Goal: Task Accomplishment & Management: Use online tool/utility

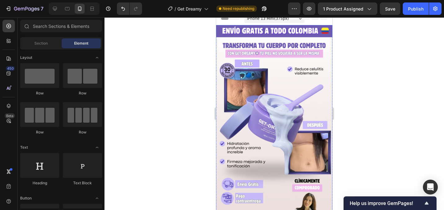
scroll to position [4, 0]
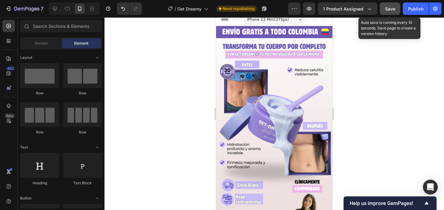
click at [393, 13] on button "Save" at bounding box center [390, 8] width 20 height 12
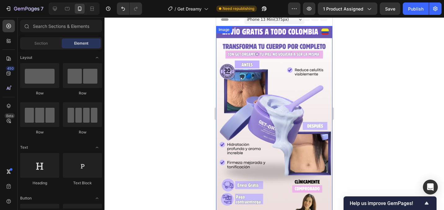
scroll to position [0, 0]
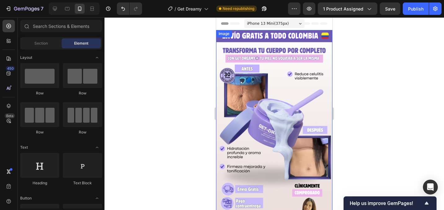
click at [255, 118] on img at bounding box center [274, 133] width 116 height 207
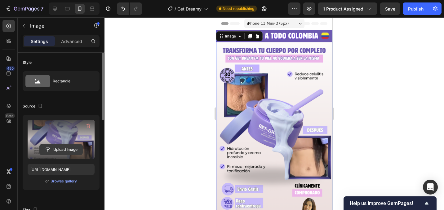
click at [63, 150] on input "file" at bounding box center [61, 149] width 43 height 11
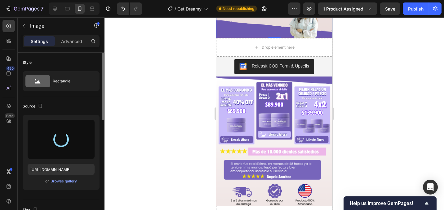
scroll to position [206, 0]
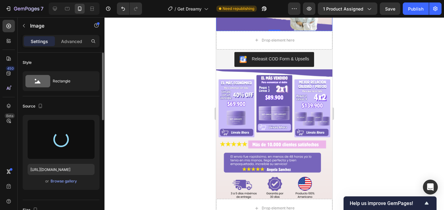
type input "[URL][DOMAIN_NAME]"
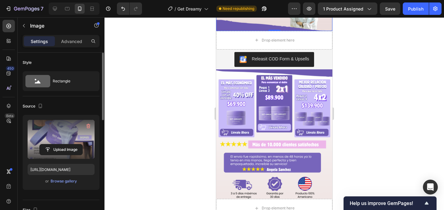
click at [276, 108] on img at bounding box center [274, 134] width 116 height 130
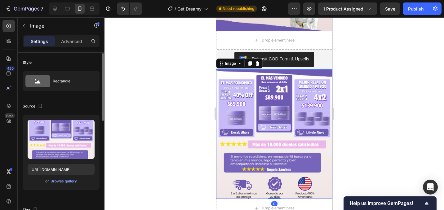
scroll to position [1, 0]
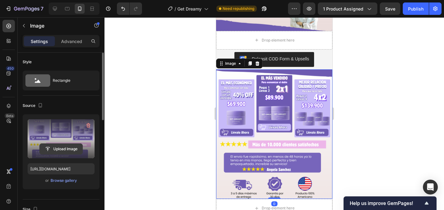
click at [65, 149] on input "file" at bounding box center [61, 149] width 43 height 11
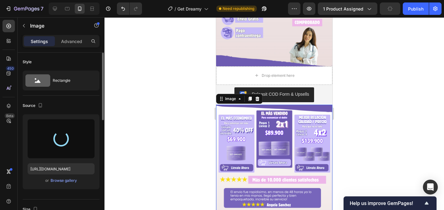
scroll to position [171, 0]
type input "[URL][DOMAIN_NAME]"
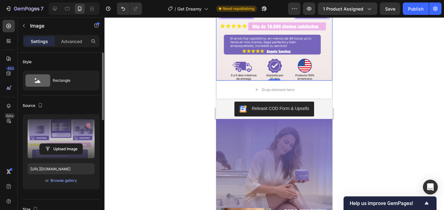
scroll to position [335, 0]
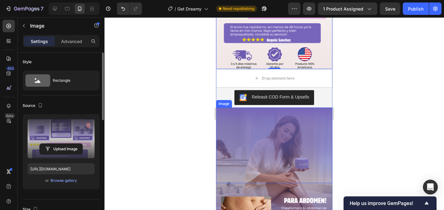
click at [267, 129] on img at bounding box center [274, 146] width 116 height 76
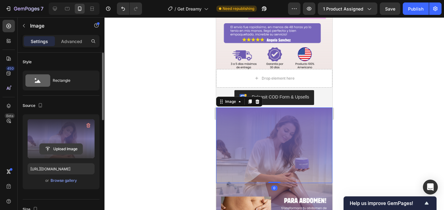
click at [77, 152] on input "file" at bounding box center [61, 149] width 43 height 11
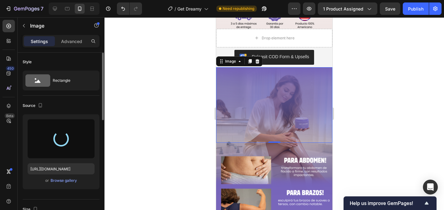
type input "[URL][DOMAIN_NAME]"
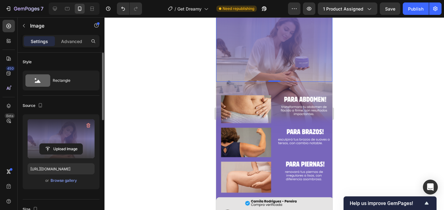
scroll to position [437, 0]
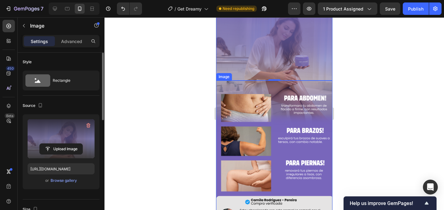
click at [274, 104] on img at bounding box center [274, 184] width 116 height 207
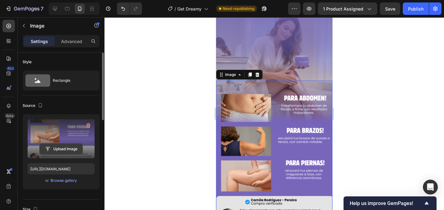
click at [69, 153] on input "file" at bounding box center [61, 149] width 43 height 11
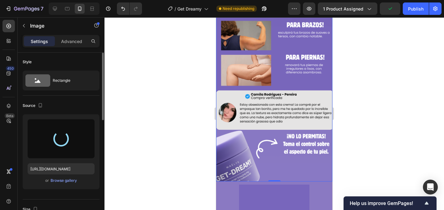
scroll to position [544, 0]
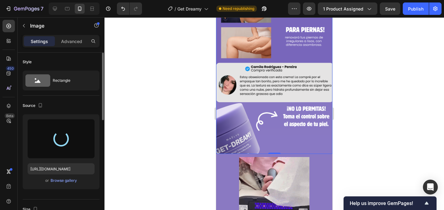
type input "[URL][DOMAIN_NAME]"
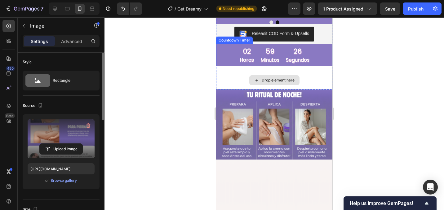
scroll to position [842, 0]
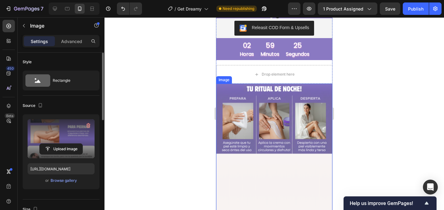
click at [282, 96] on img at bounding box center [274, 187] width 116 height 207
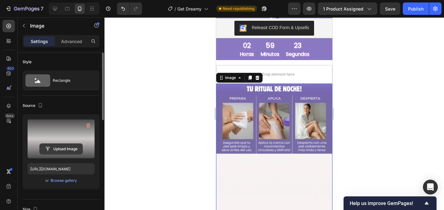
click at [70, 152] on input "file" at bounding box center [61, 149] width 43 height 11
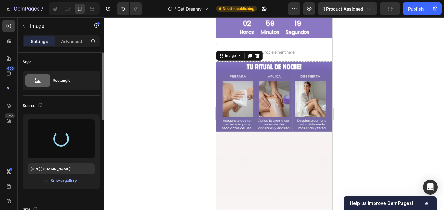
scroll to position [867, 0]
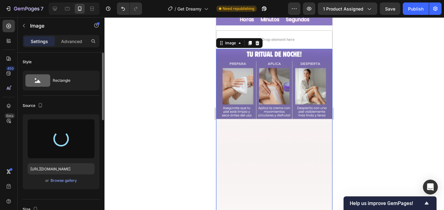
type input "[URL][DOMAIN_NAME]"
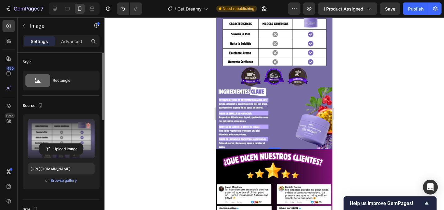
scroll to position [986, 0]
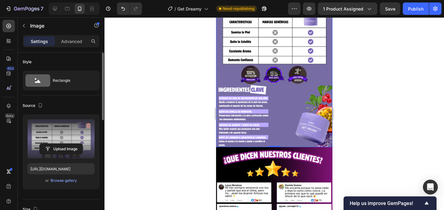
click at [274, 154] on div "0" at bounding box center [274, 152] width 6 height 5
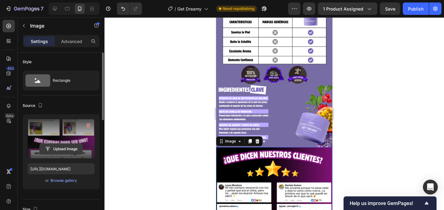
click at [72, 149] on input "file" at bounding box center [61, 149] width 43 height 11
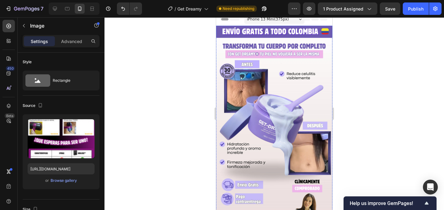
scroll to position [0, 0]
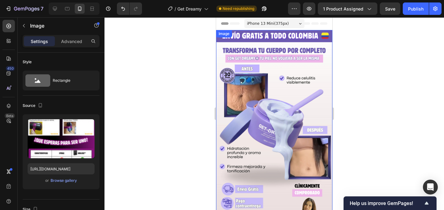
click at [293, 118] on img at bounding box center [274, 133] width 116 height 207
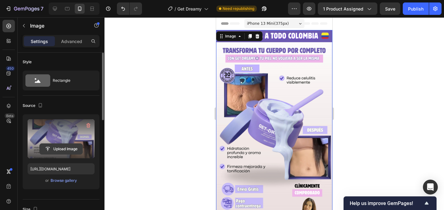
click at [69, 149] on input "file" at bounding box center [61, 149] width 43 height 11
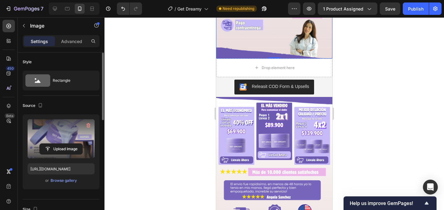
scroll to position [179, 0]
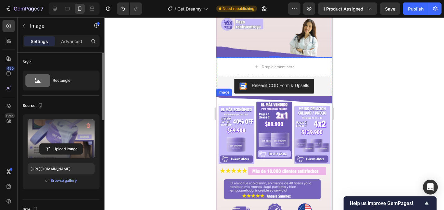
click at [278, 121] on img at bounding box center [274, 160] width 116 height 129
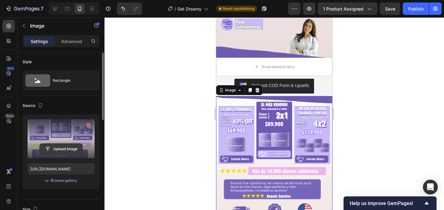
click at [78, 149] on input "file" at bounding box center [61, 149] width 43 height 11
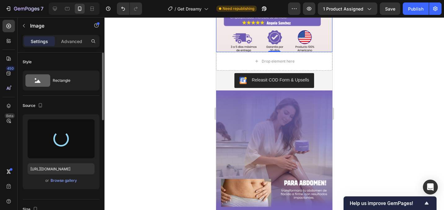
scroll to position [353, 0]
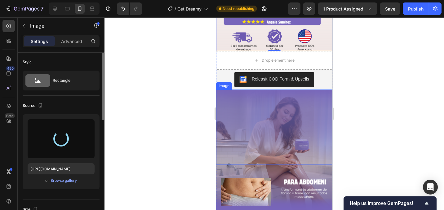
type input "[URL][DOMAIN_NAME]"
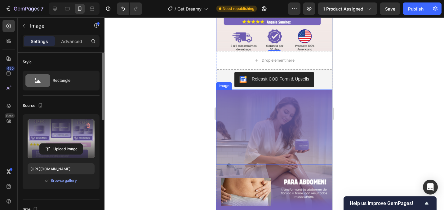
click at [281, 112] on img at bounding box center [274, 127] width 116 height 75
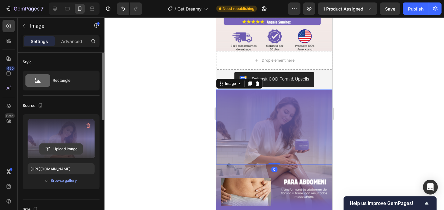
click at [75, 149] on input "file" at bounding box center [61, 149] width 43 height 11
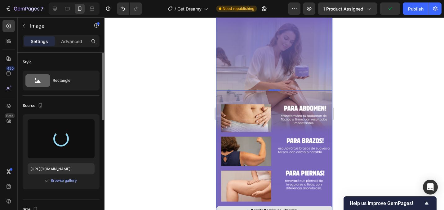
scroll to position [430, 0]
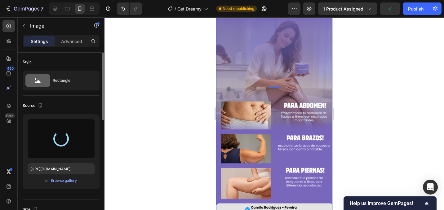
type input "[URL][DOMAIN_NAME]"
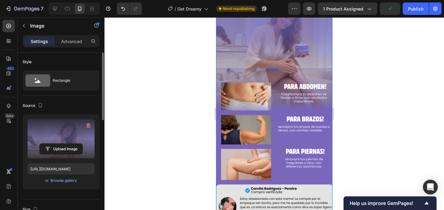
scroll to position [454, 0]
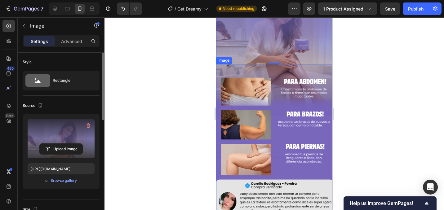
click at [253, 96] on img at bounding box center [274, 167] width 116 height 207
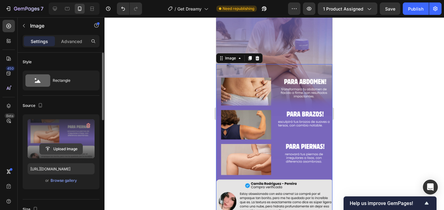
click at [69, 145] on input "file" at bounding box center [61, 149] width 43 height 11
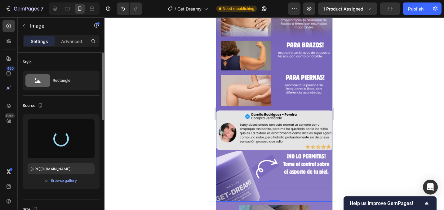
type input "[URL][DOMAIN_NAME]"
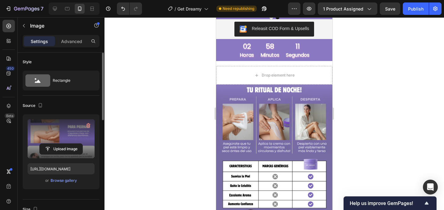
scroll to position [856, 0]
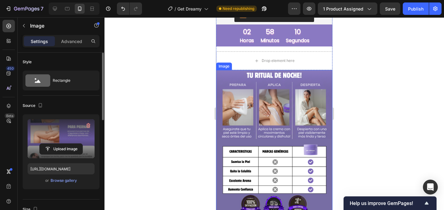
click at [255, 82] on img at bounding box center [274, 173] width 116 height 207
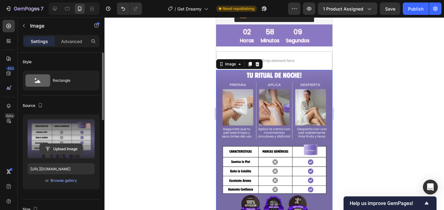
click at [60, 149] on input "file" at bounding box center [61, 149] width 43 height 11
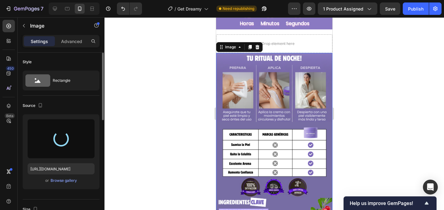
scroll to position [874, 0]
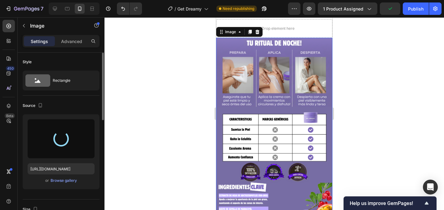
type input "[URL][DOMAIN_NAME]"
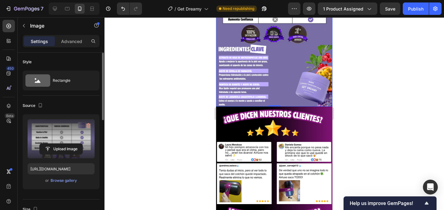
scroll to position [1028, 0]
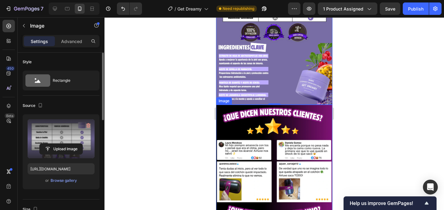
click at [241, 126] on img at bounding box center [274, 208] width 116 height 207
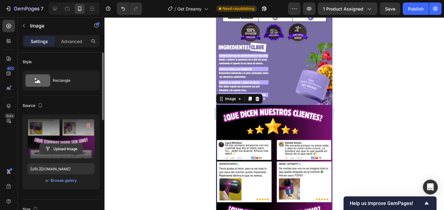
click at [65, 150] on input "file" at bounding box center [61, 149] width 43 height 11
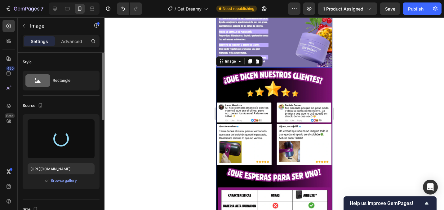
scroll to position [1066, 0]
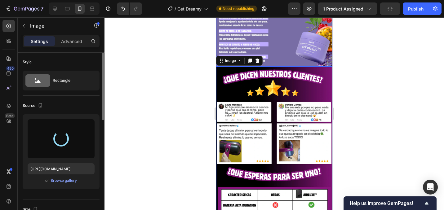
type input "[URL][DOMAIN_NAME]"
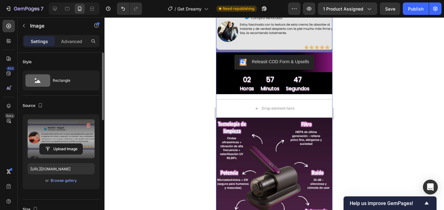
scroll to position [1289, 0]
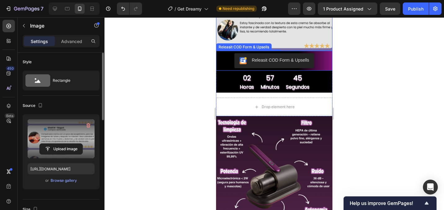
click at [319, 66] on div "Releasit COD Form & Upsells" at bounding box center [274, 60] width 111 height 15
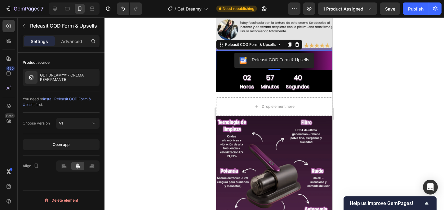
scroll to position [1354, 0]
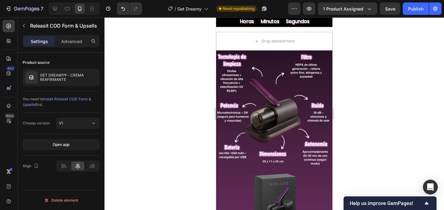
click at [319, 66] on img at bounding box center [274, 154] width 116 height 207
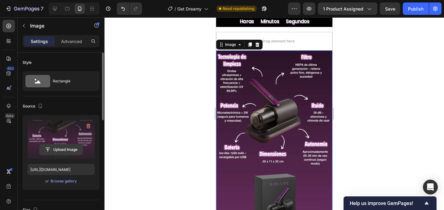
click at [74, 148] on input "file" at bounding box center [61, 149] width 43 height 11
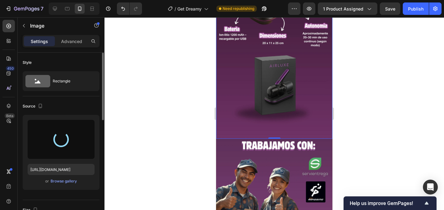
type input "[URL][DOMAIN_NAME]"
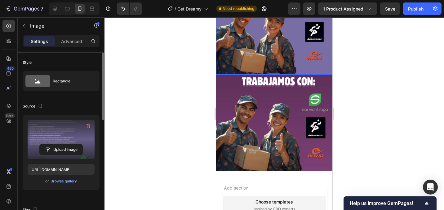
scroll to position [1542, 0]
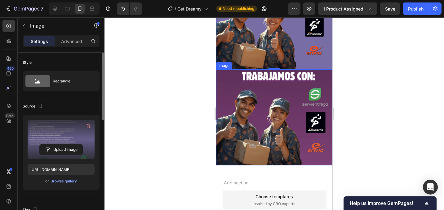
click at [253, 106] on img at bounding box center [274, 117] width 116 height 96
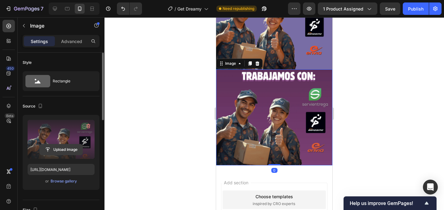
click at [59, 149] on input "file" at bounding box center [61, 149] width 43 height 11
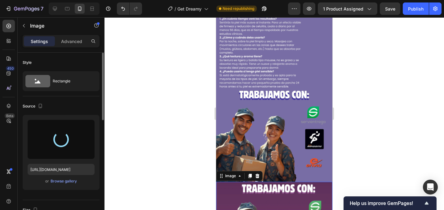
type input "[URL][DOMAIN_NAME]"
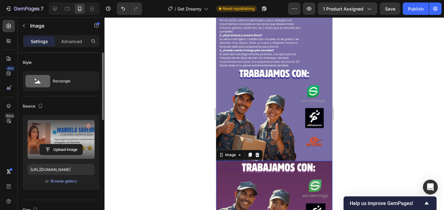
scroll to position [1452, 0]
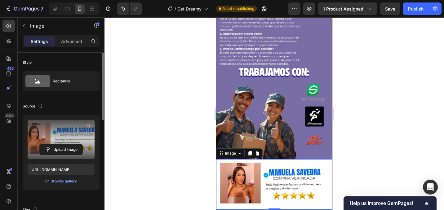
click at [177, 127] on div at bounding box center [274, 113] width 340 height 193
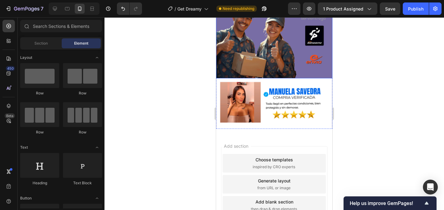
scroll to position [1573, 0]
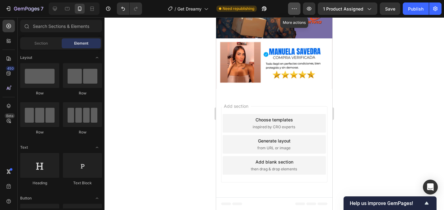
click at [297, 10] on icon "button" at bounding box center [294, 9] width 6 height 6
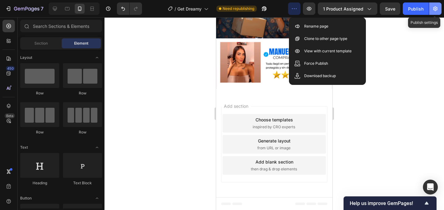
click at [432, 7] on icon "button" at bounding box center [435, 9] width 6 height 6
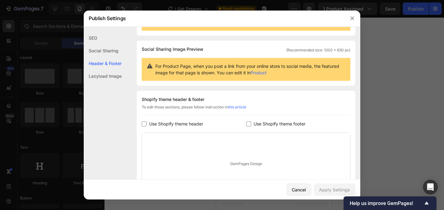
scroll to position [33, 0]
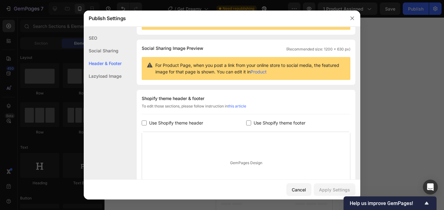
click at [247, 124] on input "checkbox" at bounding box center [248, 123] width 5 height 5
checkbox input "true"
click at [323, 188] on div "Apply Settings" at bounding box center [334, 190] width 31 height 7
click at [352, 17] on icon "button" at bounding box center [352, 18] width 5 height 5
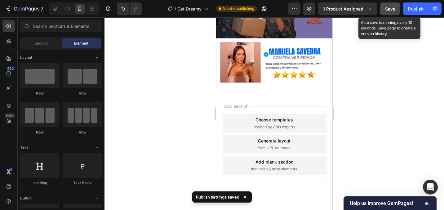
click at [387, 7] on span "Save" at bounding box center [390, 8] width 10 height 5
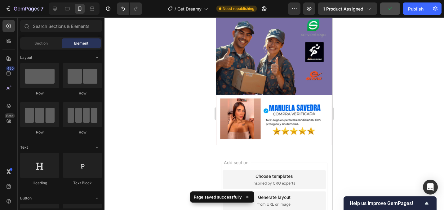
scroll to position [1515, 0]
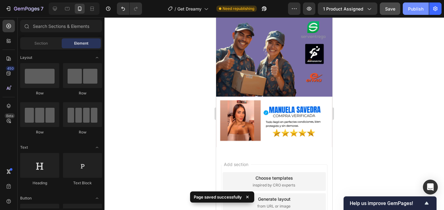
click at [415, 12] on button "Publish" at bounding box center [416, 8] width 26 height 12
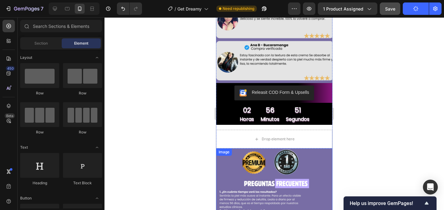
scroll to position [1253, 0]
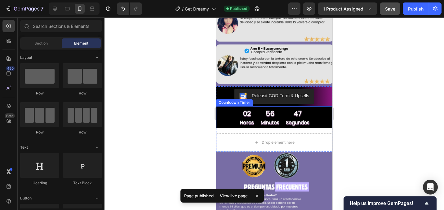
click at [313, 117] on div "02 horas 56 minutos 47 segundos" at bounding box center [274, 118] width 116 height 19
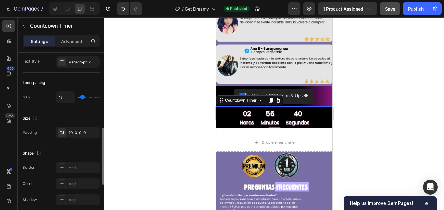
scroll to position [243, 0]
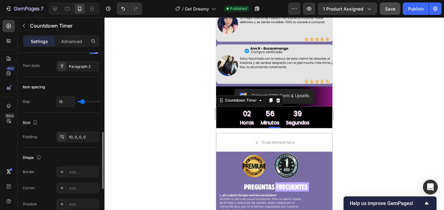
click at [236, 118] on div "02 horas 56 minutos 39 segundos" at bounding box center [274, 118] width 116 height 19
click at [248, 114] on div "02" at bounding box center [247, 113] width 14 height 9
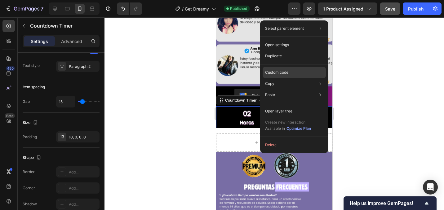
click at [270, 76] on div "Custom code" at bounding box center [294, 72] width 63 height 11
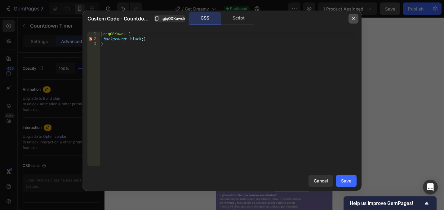
drag, startPoint x: 349, startPoint y: 16, endPoint x: 85, endPoint y: 69, distance: 269.6
click at [349, 16] on button "button" at bounding box center [354, 19] width 10 height 10
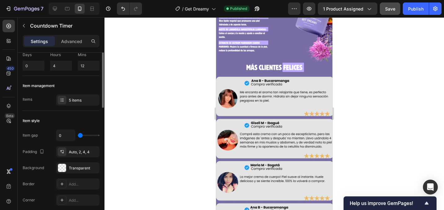
scroll to position [27, 0]
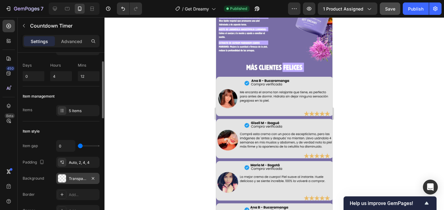
click at [78, 178] on div "Transparent" at bounding box center [78, 179] width 18 height 6
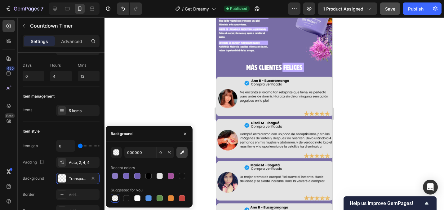
click at [180, 153] on icon "button" at bounding box center [182, 152] width 6 height 6
type input "786EA5"
type input "100"
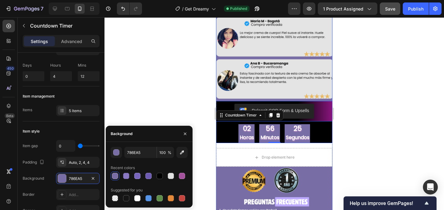
scroll to position [1257, 0]
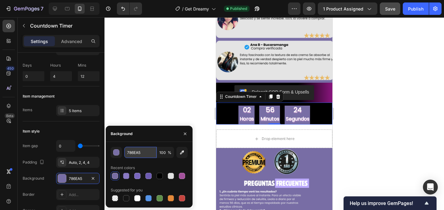
click at [132, 154] on input "786EA5" at bounding box center [140, 152] width 32 height 11
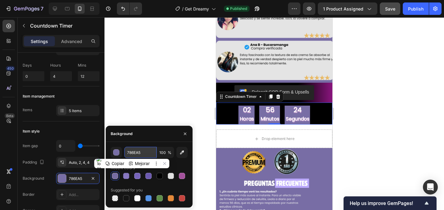
click at [132, 154] on input "786EA5" at bounding box center [140, 152] width 32 height 11
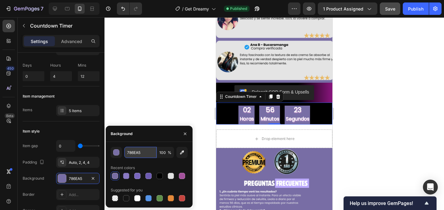
click at [132, 154] on input "786EA5" at bounding box center [140, 152] width 32 height 11
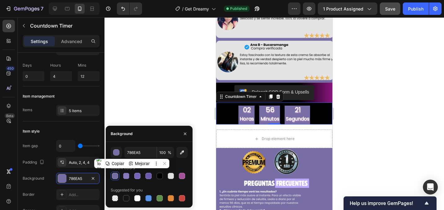
click at [314, 113] on div "02 horas 56 minutos 21 segundos" at bounding box center [274, 115] width 116 height 19
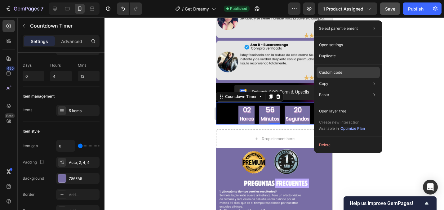
click at [335, 70] on p "Custom code" at bounding box center [330, 73] width 23 height 6
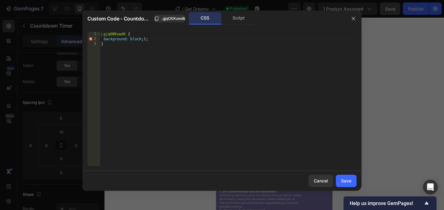
click at [138, 40] on div ".gjqO0Kuwdk { background : black ; ) ; }" at bounding box center [228, 104] width 257 height 144
paste textarea "786EA5"
click at [131, 39] on div ".gjqO0Kuwdk { background : 786 EA5 ; ) ; }" at bounding box center [228, 104] width 257 height 144
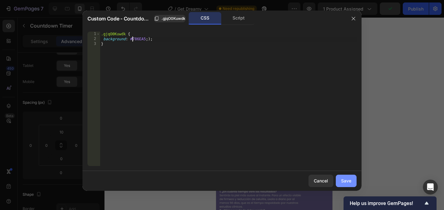
type textarea "background: #786EA5;);"
click at [349, 181] on div "Save" at bounding box center [346, 181] width 10 height 7
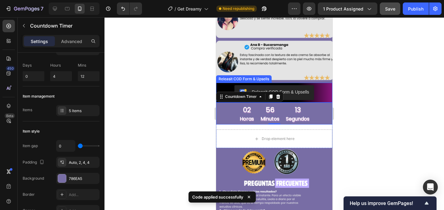
click at [325, 91] on div "Releasit COD Form & Upsells" at bounding box center [274, 92] width 111 height 15
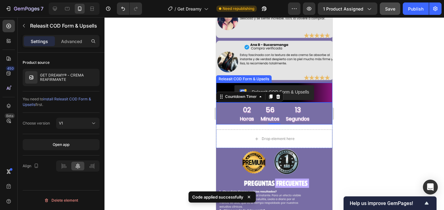
scroll to position [0, 0]
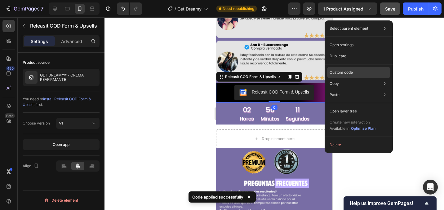
click at [347, 72] on p "Custom code" at bounding box center [341, 73] width 23 height 6
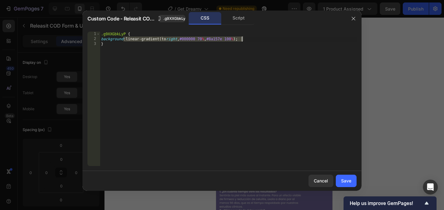
drag, startPoint x: 124, startPoint y: 40, endPoint x: 242, endPoint y: 41, distance: 117.8
click at [242, 41] on div ".g9XXGbkLyP { background : linear-gradient(to right , #000000 70 % , #8a157e 10…" at bounding box center [228, 104] width 257 height 144
paste textarea "786EA5"
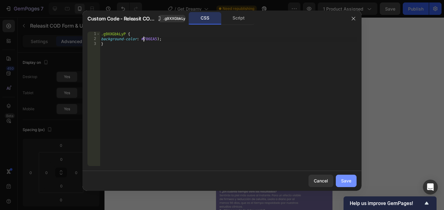
type textarea "background-color: #786EA5);"
click at [346, 184] on button "Save" at bounding box center [346, 181] width 21 height 12
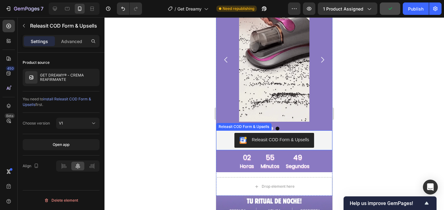
scroll to position [728, 0]
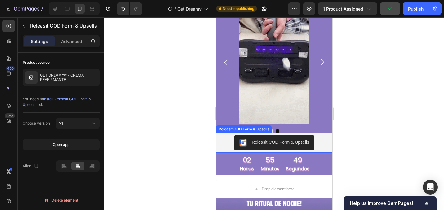
click at [322, 141] on div "Releasit COD Form & Upsells" at bounding box center [274, 142] width 111 height 15
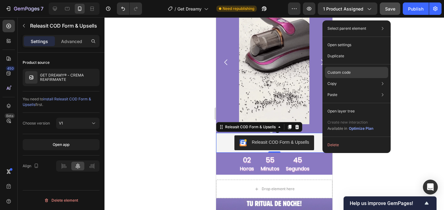
click at [340, 70] on p "Custom code" at bounding box center [338, 73] width 23 height 6
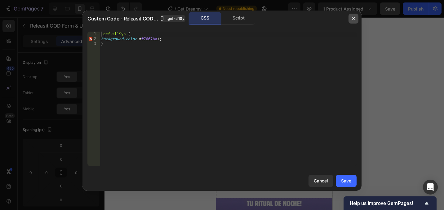
click at [351, 22] on button "button" at bounding box center [354, 19] width 10 height 10
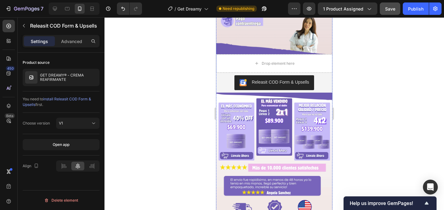
scroll to position [145, 0]
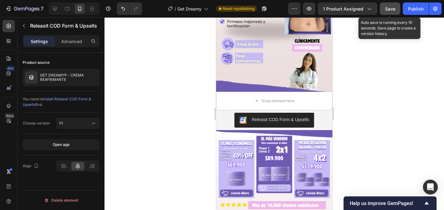
click at [389, 11] on div "Save" at bounding box center [390, 9] width 10 height 7
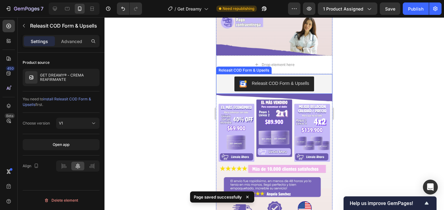
scroll to position [193, 0]
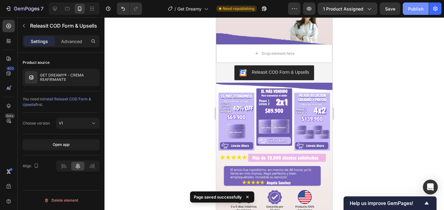
click at [415, 7] on div "Publish" at bounding box center [416, 9] width 16 height 7
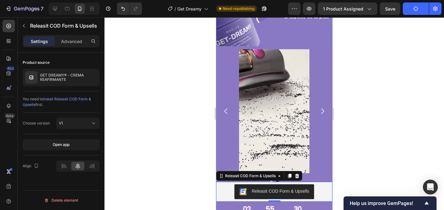
scroll to position [679, 0]
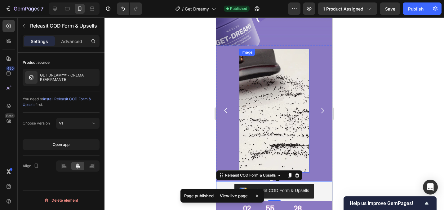
click at [279, 110] on img at bounding box center [274, 111] width 70 height 124
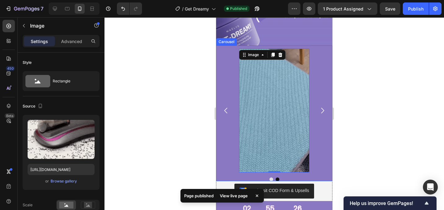
click at [234, 97] on div "Image Image 0" at bounding box center [274, 111] width 116 height 124
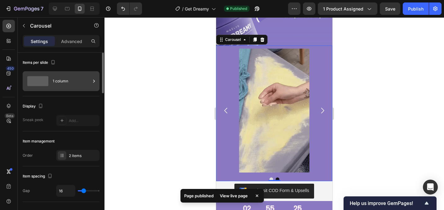
click at [73, 83] on div "1 column" at bounding box center [72, 81] width 38 height 14
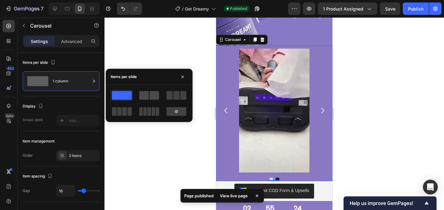
click at [147, 93] on span at bounding box center [144, 95] width 10 height 9
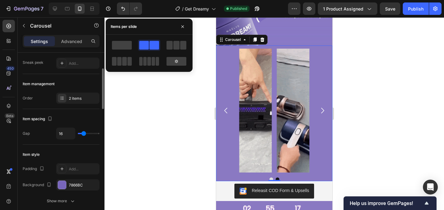
scroll to position [60, 0]
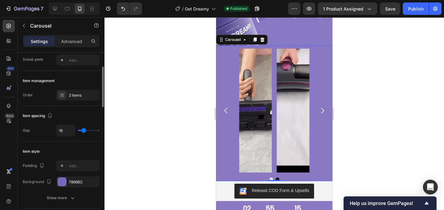
type input "20"
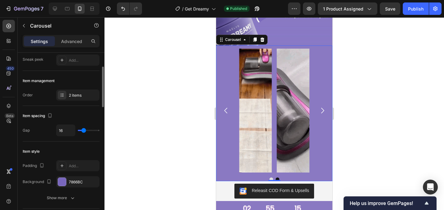
type input "20"
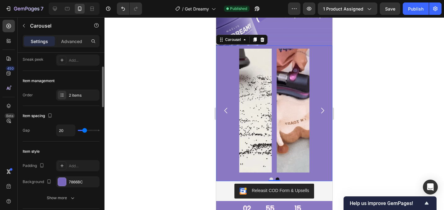
type input "41"
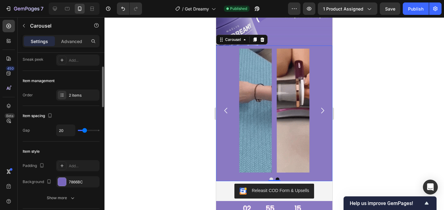
type input "41"
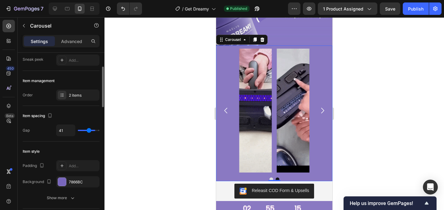
type input "62"
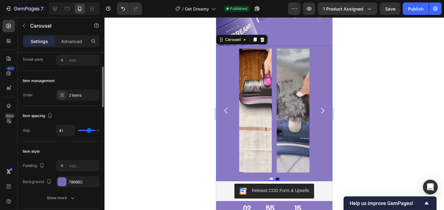
type input "62"
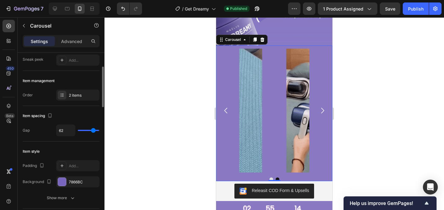
type input "71"
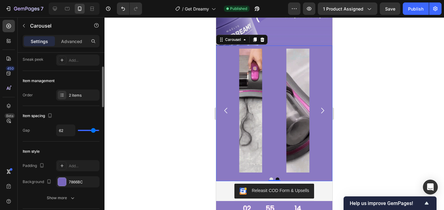
type input "71"
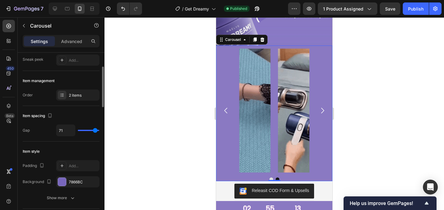
type input "24"
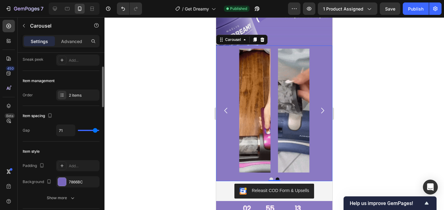
type input "24"
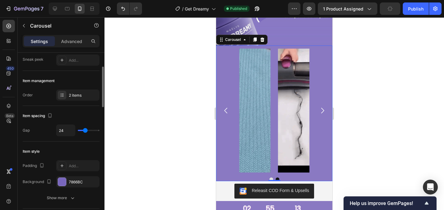
type input "0"
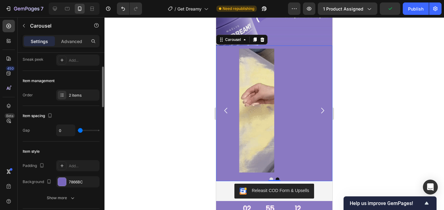
type input "0"
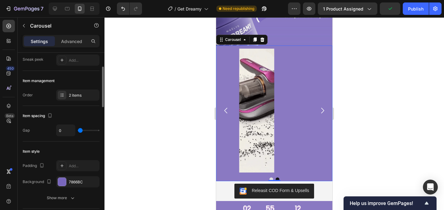
click at [78, 131] on input "range" at bounding box center [89, 130] width 22 height 1
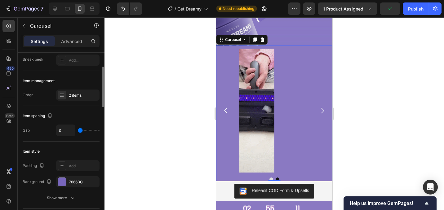
click at [82, 131] on input "range" at bounding box center [89, 130] width 22 height 1
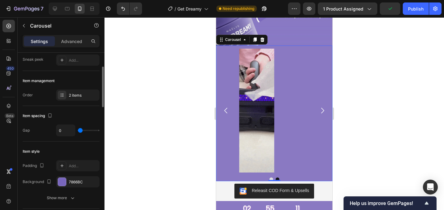
type input "17"
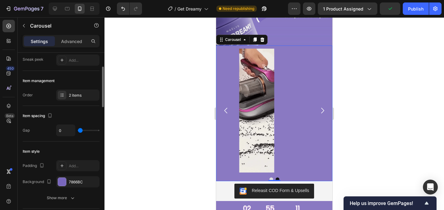
type input "17"
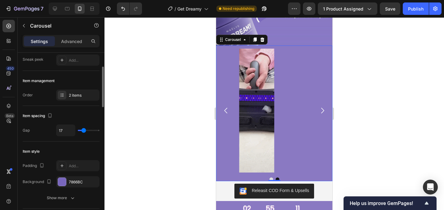
type input "23"
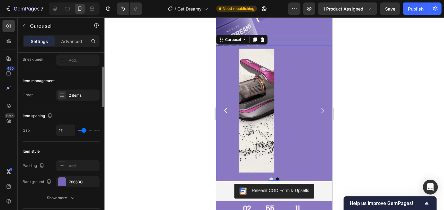
type input "23"
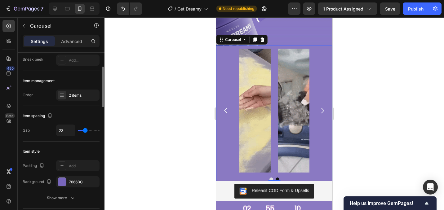
type input "17"
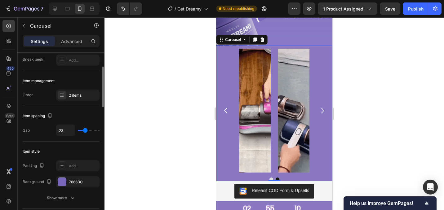
type input "17"
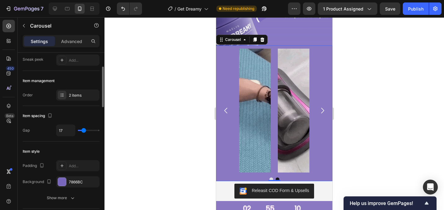
type input "14"
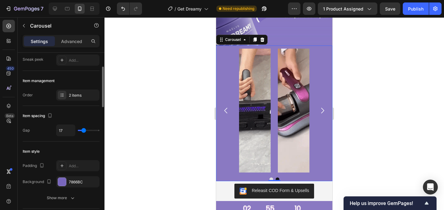
type input "14"
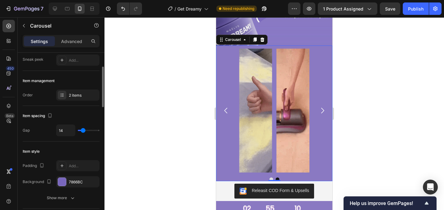
type input "11"
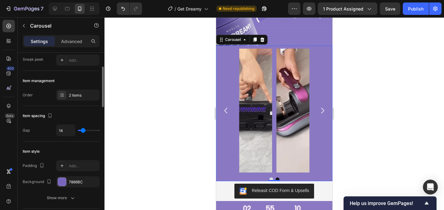
type input "11"
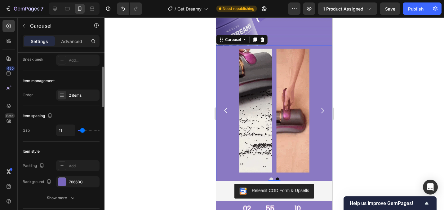
type input "6"
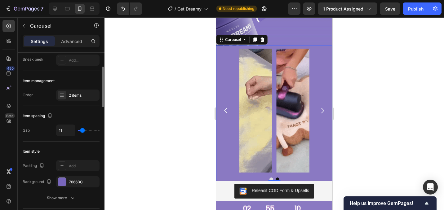
type input "6"
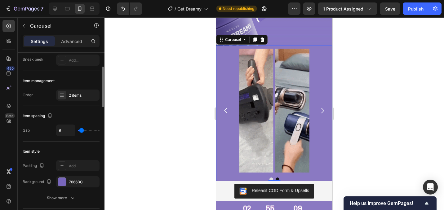
type input "5"
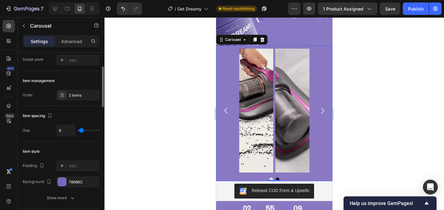
type input "5"
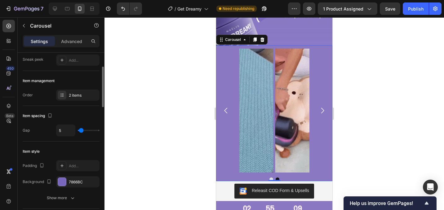
type input "3"
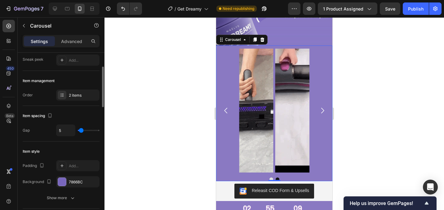
type input "3"
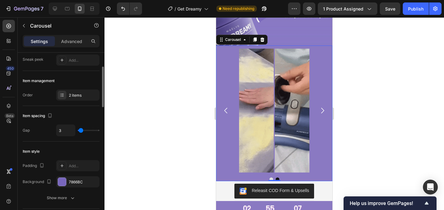
type input "5"
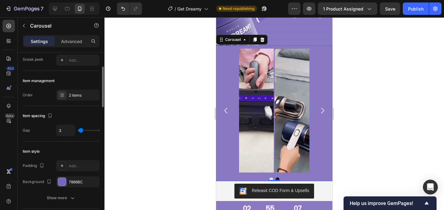
type input "5"
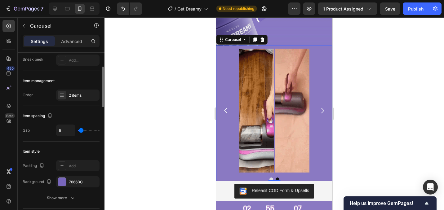
type input "6"
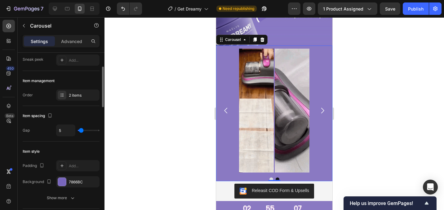
type input "6"
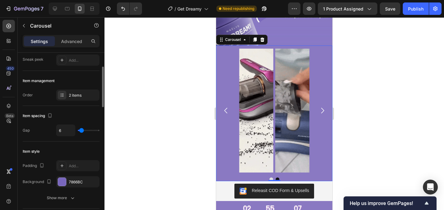
type input "7"
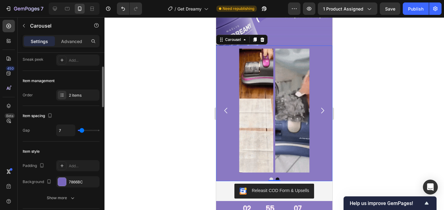
type input "7"
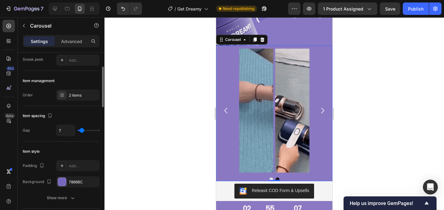
click at [82, 131] on input "range" at bounding box center [89, 130] width 22 height 1
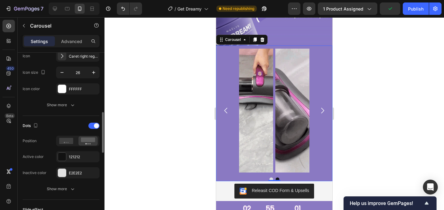
scroll to position [255, 0]
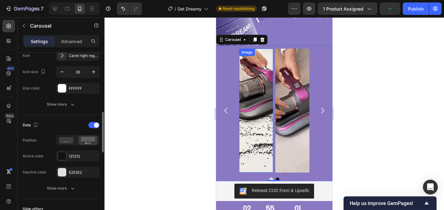
click at [256, 91] on img at bounding box center [256, 111] width 34 height 124
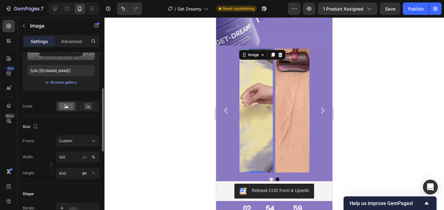
scroll to position [107, 0]
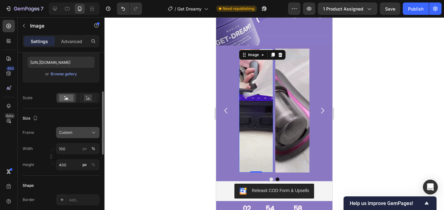
click at [78, 137] on button "Custom" at bounding box center [77, 132] width 43 height 11
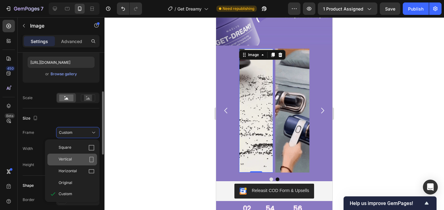
click at [73, 161] on div "Vertical" at bounding box center [77, 160] width 36 height 6
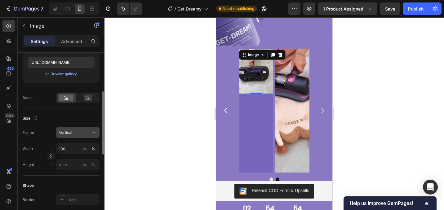
click at [79, 136] on button "Vertical" at bounding box center [77, 132] width 43 height 11
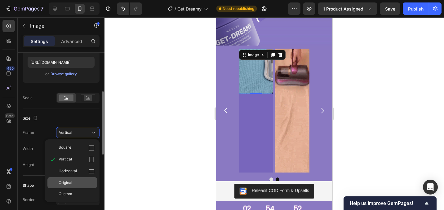
click at [69, 186] on div "Original" at bounding box center [72, 182] width 50 height 11
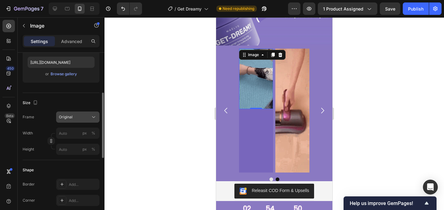
click at [84, 118] on div "Original" at bounding box center [74, 117] width 30 height 6
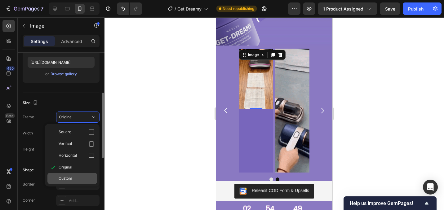
click at [71, 179] on span "Custom" at bounding box center [66, 179] width 14 height 6
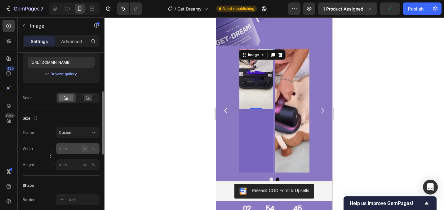
click at [85, 149] on div "Width px % Height px %" at bounding box center [61, 156] width 77 height 27
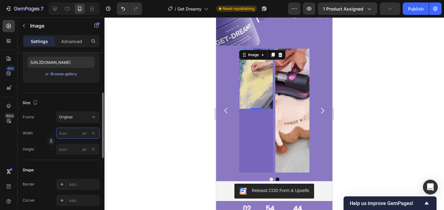
click at [64, 139] on input "px %" at bounding box center [77, 133] width 43 height 11
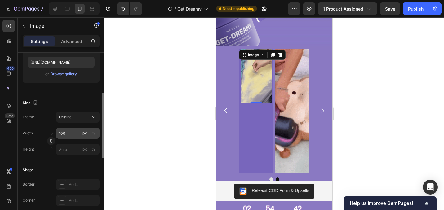
click at [84, 133] on div "px" at bounding box center [84, 134] width 4 height 6
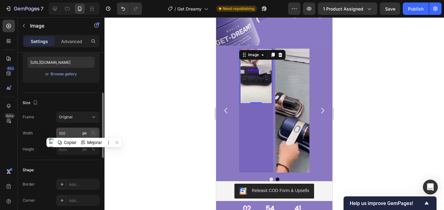
click at [96, 134] on button "%" at bounding box center [93, 133] width 7 height 7
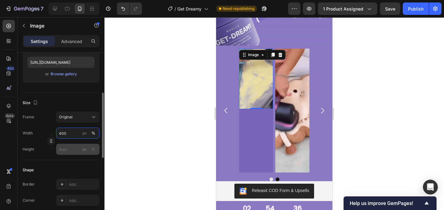
type input "400"
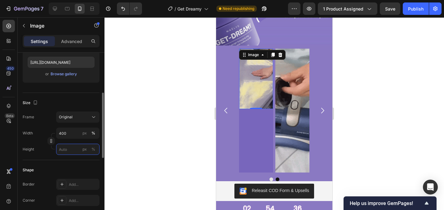
click at [62, 150] on input "px %" at bounding box center [77, 149] width 43 height 11
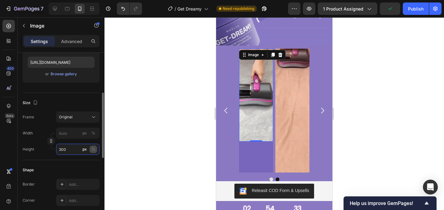
type input "300"
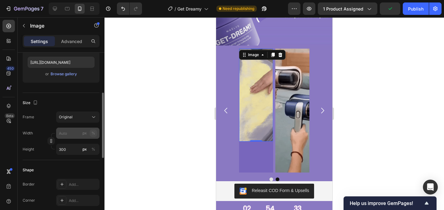
click at [94, 150] on div "%" at bounding box center [93, 150] width 4 height 6
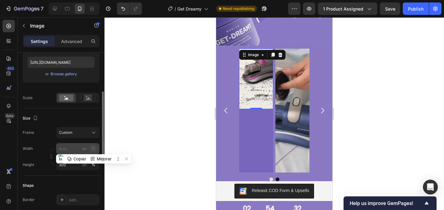
click at [94, 148] on div "%" at bounding box center [93, 149] width 4 height 6
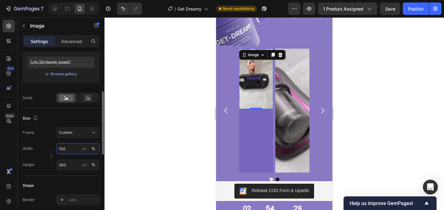
type input "100"
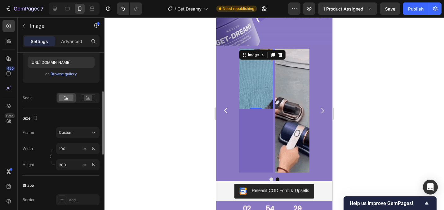
click at [46, 145] on div "Width 100 px %" at bounding box center [61, 148] width 77 height 11
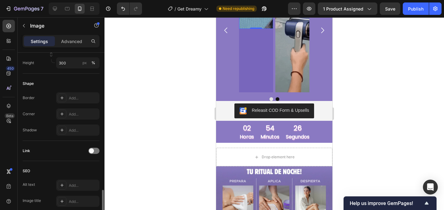
scroll to position [255, 0]
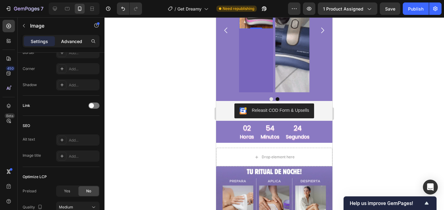
click at [69, 40] on p "Advanced" at bounding box center [71, 41] width 21 height 7
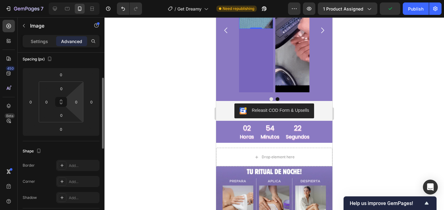
scroll to position [0, 0]
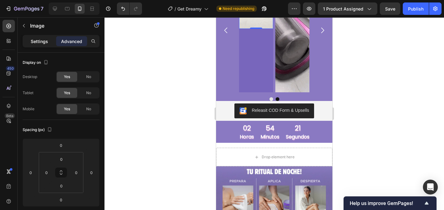
click at [44, 40] on p "Settings" at bounding box center [39, 41] width 17 height 7
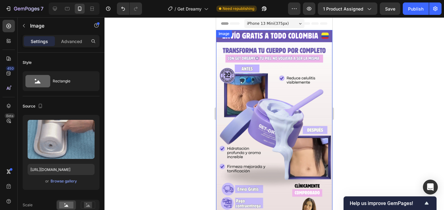
click at [283, 72] on img at bounding box center [274, 133] width 116 height 207
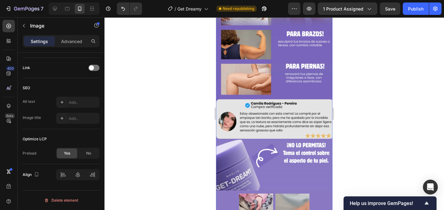
scroll to position [574, 0]
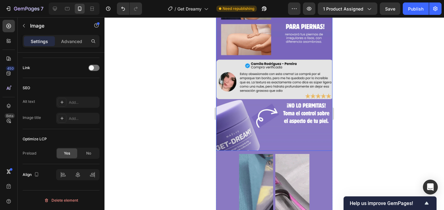
click at [262, 123] on img at bounding box center [274, 47] width 116 height 207
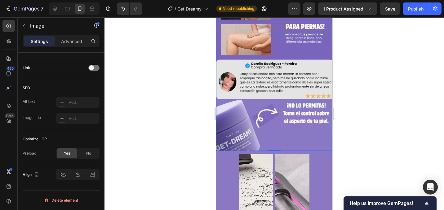
click at [249, 84] on img at bounding box center [274, 47] width 116 height 207
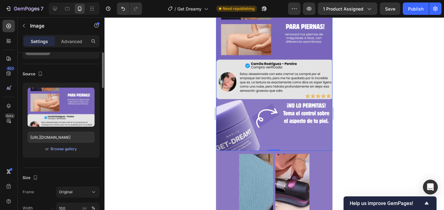
scroll to position [0, 0]
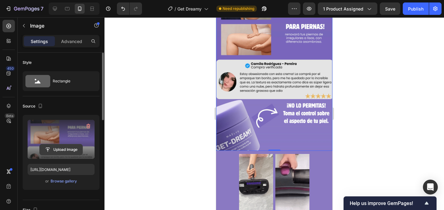
click at [72, 153] on input "file" at bounding box center [61, 149] width 43 height 11
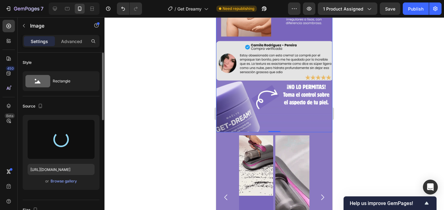
scroll to position [593, 0]
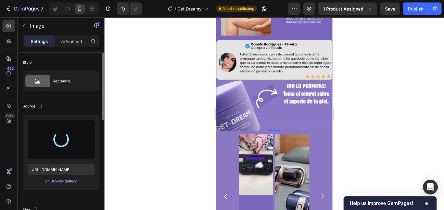
type input "[URL][DOMAIN_NAME]"
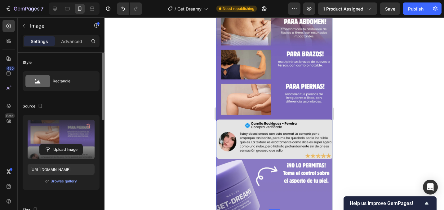
scroll to position [500, 0]
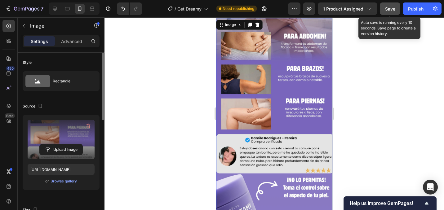
click at [396, 9] on button "Save" at bounding box center [390, 8] width 20 height 12
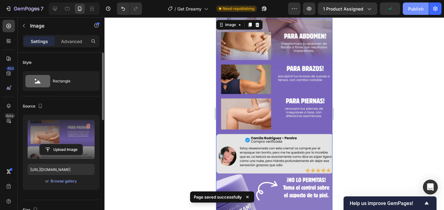
click at [411, 9] on div "Publish" at bounding box center [416, 9] width 16 height 7
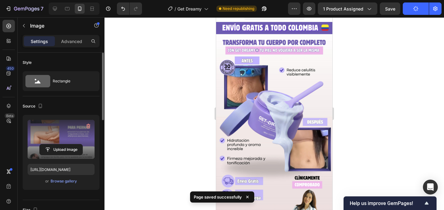
scroll to position [0, 0]
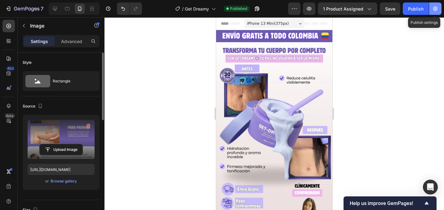
click at [436, 7] on icon "button" at bounding box center [435, 9] width 6 height 6
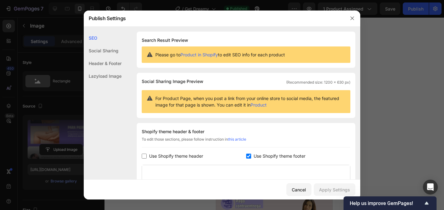
scroll to position [17, 0]
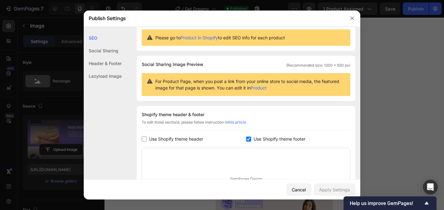
click at [258, 140] on span "Use Shopify theme footer" at bounding box center [280, 138] width 52 height 7
checkbox input "false"
click at [334, 190] on div "Apply Settings" at bounding box center [334, 190] width 31 height 7
click at [353, 18] on icon "button" at bounding box center [352, 18] width 5 height 5
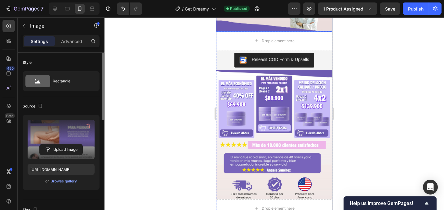
scroll to position [207, 0]
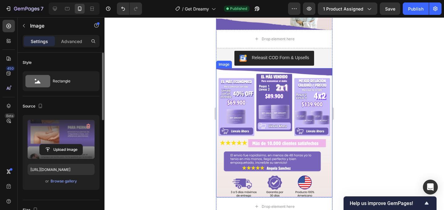
click at [282, 95] on img at bounding box center [274, 132] width 116 height 129
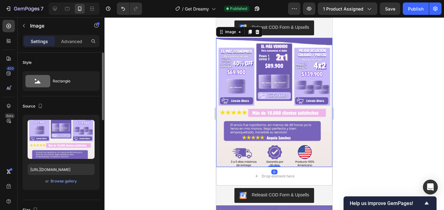
scroll to position [239, 0]
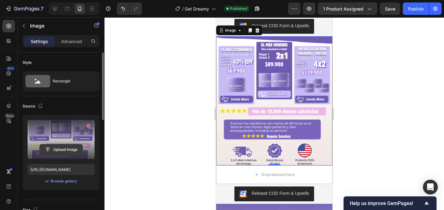
click at [73, 152] on input "file" at bounding box center [61, 149] width 43 height 11
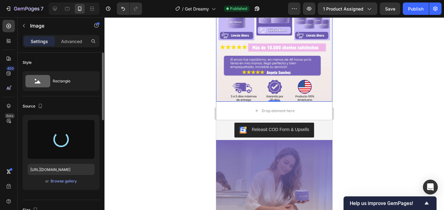
scroll to position [304, 0]
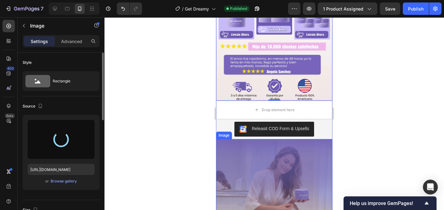
type input "[URL][DOMAIN_NAME]"
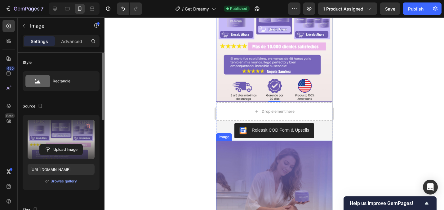
click at [284, 157] on img at bounding box center [274, 178] width 116 height 75
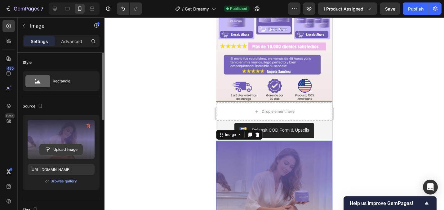
click at [77, 149] on input "file" at bounding box center [61, 149] width 43 height 11
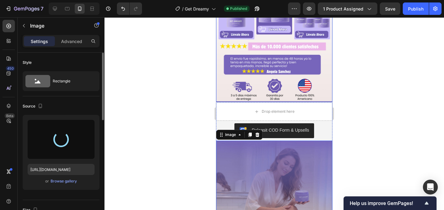
click at [270, 57] on img at bounding box center [274, 36] width 116 height 131
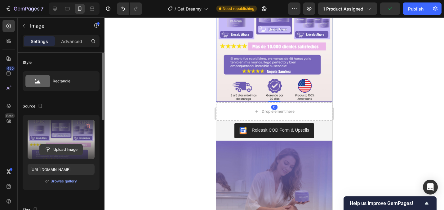
click at [73, 153] on input "file" at bounding box center [61, 149] width 43 height 11
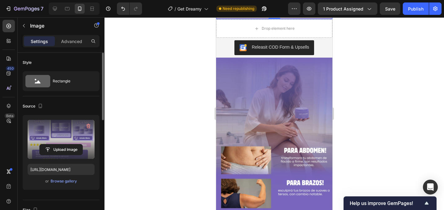
scroll to position [391, 0]
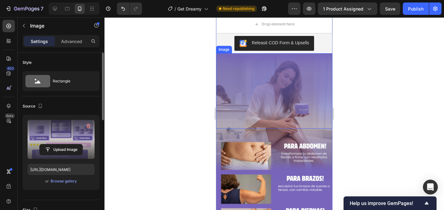
click at [281, 83] on img at bounding box center [274, 90] width 116 height 75
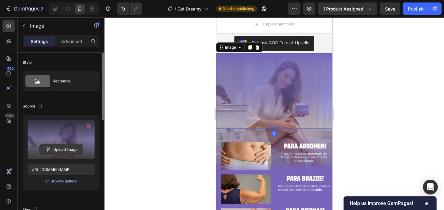
click at [77, 151] on input "file" at bounding box center [61, 149] width 43 height 11
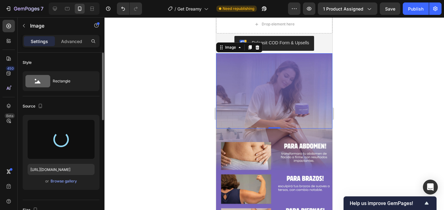
type input "[URL][DOMAIN_NAME]"
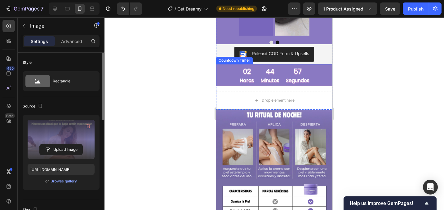
scroll to position [835, 0]
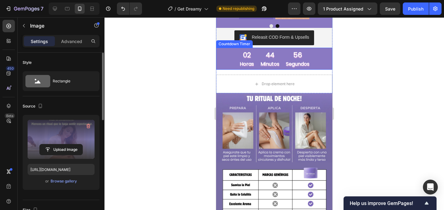
click at [267, 149] on img at bounding box center [274, 196] width 116 height 207
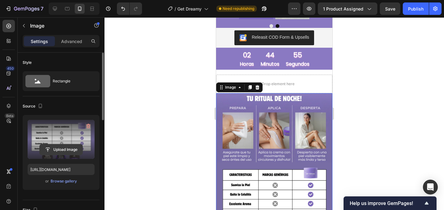
click at [78, 148] on input "file" at bounding box center [61, 149] width 43 height 11
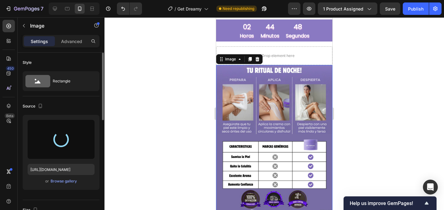
scroll to position [867, 0]
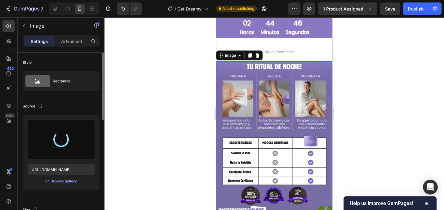
type input "[URL][DOMAIN_NAME]"
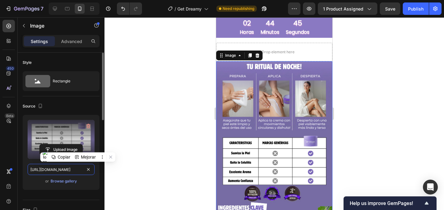
scroll to position [0, 195]
drag, startPoint x: 73, startPoint y: 167, endPoint x: 96, endPoint y: 166, distance: 22.7
click at [96, 166] on div "Upload Image [URL][DOMAIN_NAME] or Browse gallery" at bounding box center [61, 152] width 77 height 75
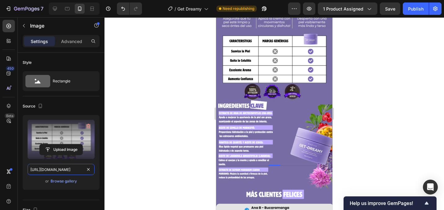
scroll to position [970, 0]
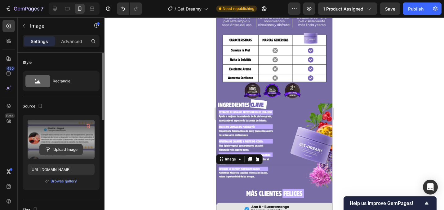
click at [69, 150] on input "file" at bounding box center [61, 149] width 43 height 11
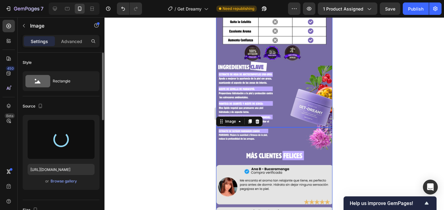
scroll to position [1008, 0]
type input "[URL][DOMAIN_NAME]"
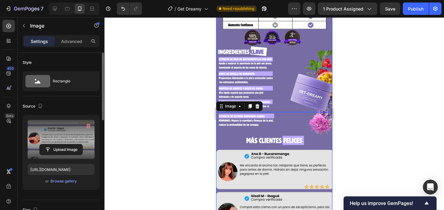
scroll to position [1025, 0]
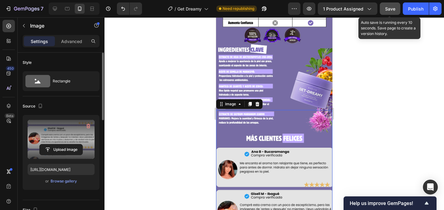
click at [396, 7] on button "Save" at bounding box center [390, 8] width 20 height 12
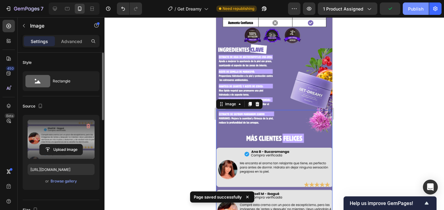
click at [411, 6] on div "Publish" at bounding box center [416, 9] width 16 height 7
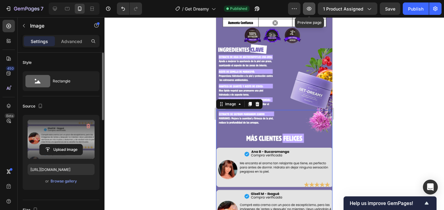
click at [307, 9] on icon "button" at bounding box center [309, 9] width 6 height 6
